Goal: Task Accomplishment & Management: Use online tool/utility

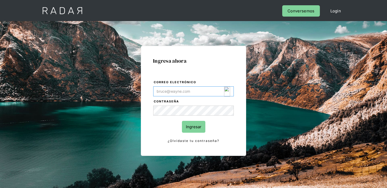
click at [212, 93] on input "Correo electrónico" at bounding box center [193, 91] width 81 height 10
click at [230, 93] on img "Login Form" at bounding box center [227, 92] width 6 height 10
click at [227, 92] on img "Login Form" at bounding box center [227, 92] width 6 height 10
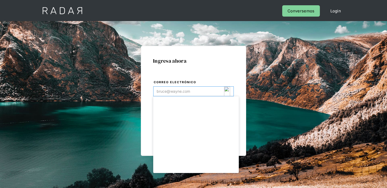
type input "[EMAIL_ADDRESS][DOMAIN_NAME]"
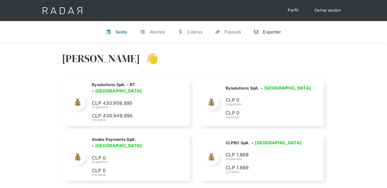
click at [272, 33] on div "Exportar" at bounding box center [272, 31] width 18 height 5
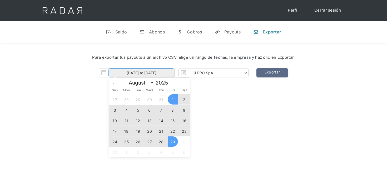
click at [155, 76] on body "Cargando... Cerrar sesión Perfil v Saldo t Abonos w Cobros y Payouts n Exportar…" at bounding box center [193, 150] width 387 height 300
click at [159, 141] on span "28" at bounding box center [161, 141] width 10 height 10
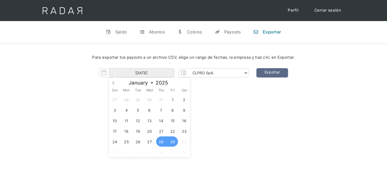
click at [172, 143] on span "29" at bounding box center [173, 141] width 10 height 10
type input "28-08-2025 to 29-08-2025"
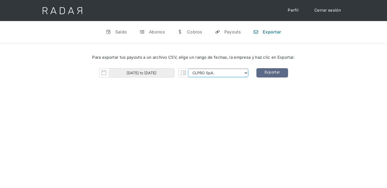
click at [221, 76] on select "CLPRO SpA. Coster SpA. Urigol SpA. Bysolutions SpA. Clmax SpA. Andes Payments S…" at bounding box center [218, 73] width 60 height 8
select select "bysolutions-rt"
click at [189, 69] on select "CLPRO SpA. Coster SpA. Urigol SpA. Bysolutions SpA. Clmax SpA. Andes Payments S…" at bounding box center [218, 73] width 60 height 8
click at [273, 74] on link "Exportar" at bounding box center [273, 72] width 32 height 9
